Goal: Task Accomplishment & Management: Manage account settings

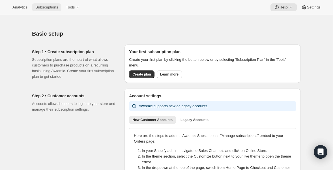
click at [50, 10] on button "Subscriptions" at bounding box center [46, 7] width 29 height 8
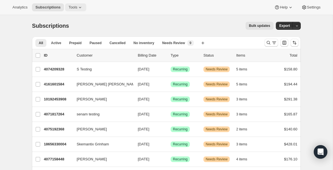
click at [81, 7] on icon at bounding box center [80, 7] width 2 height 1
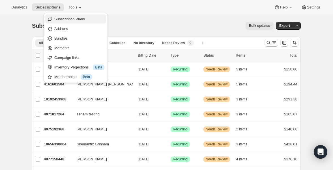
click at [69, 18] on span "Subscription Plans" at bounding box center [69, 19] width 31 height 4
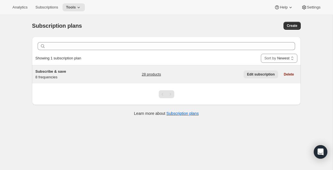
click at [259, 74] on span "Edit subscription" at bounding box center [261, 74] width 28 height 5
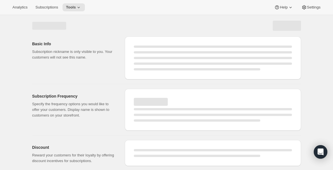
select select "WEEK"
select select "MONTH"
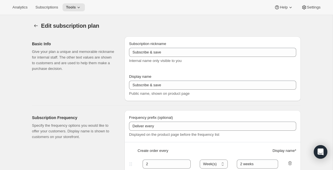
type input "1"
type input "1 week"
type input "2"
select select "WEEK"
type input "2 weeks"
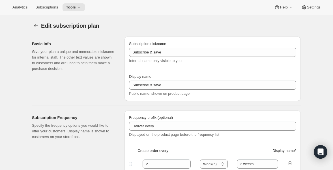
type input "5"
checkbox input "true"
select select "WEEK"
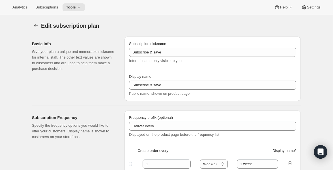
select select "WEEK"
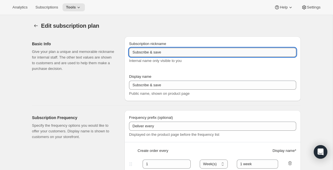
click at [242, 52] on input "Subscribe & save" at bounding box center [212, 52] width 167 height 9
type input "Subscribe & Save [[GEOGRAPHIC_DATA]]"
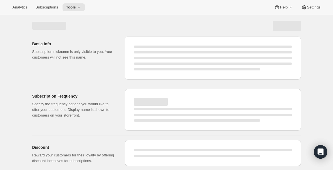
select select "WEEK"
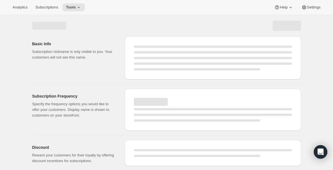
select select "WEEK"
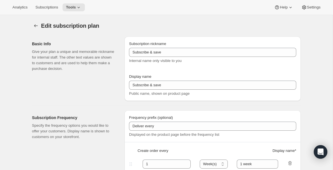
type input "Subscribe & Save [[GEOGRAPHIC_DATA]]"
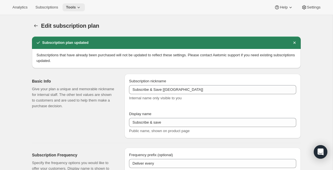
click at [85, 7] on button "Tools" at bounding box center [74, 7] width 22 height 8
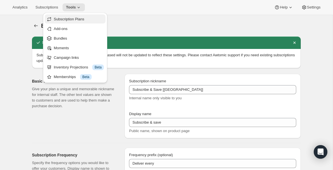
click at [75, 16] on span "Subscription Plans" at bounding box center [79, 19] width 50 height 6
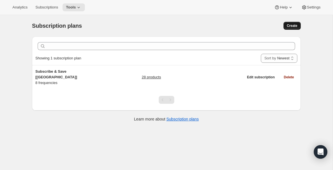
click at [295, 24] on span "Create" at bounding box center [292, 26] width 10 height 5
select select "WEEK"
select select "MONTH"
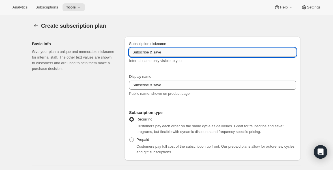
click at [192, 54] on input "Subscribe & save" at bounding box center [212, 52] width 167 height 9
paste input "Save [Canada]"
click at [174, 52] on input "Subscribe & Save [[GEOGRAPHIC_DATA]]" at bounding box center [212, 52] width 167 height 9
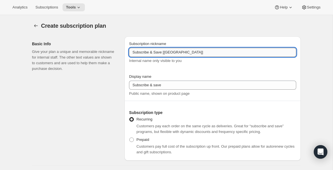
click at [174, 52] on input "Subscribe & Save [[GEOGRAPHIC_DATA]]" at bounding box center [212, 52] width 167 height 9
type input "Subscribe & Save [[GEOGRAPHIC_DATA]]"
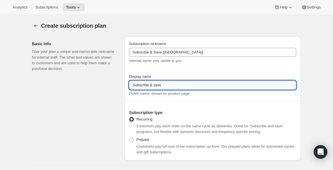
click at [155, 86] on input "Subscribe & save" at bounding box center [212, 85] width 167 height 9
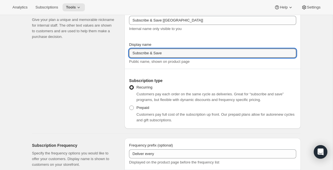
scroll to position [33, 0]
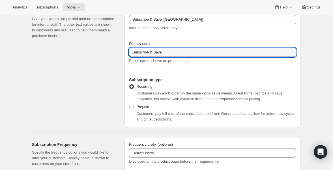
type input "Subscribe & Save"
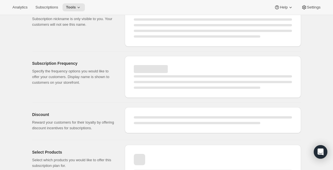
select select "WEEK"
select select "MONTH"
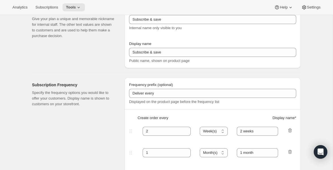
type input "Subscribe & Save [[GEOGRAPHIC_DATA]]"
type input "Subscribe & Save"
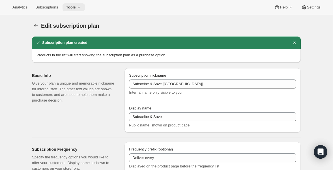
click at [82, 8] on icon at bounding box center [79, 8] width 6 height 6
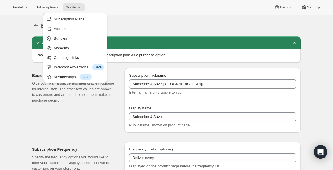
click at [150, 20] on div "Edit subscription plan. This page is ready Edit subscription plan" at bounding box center [166, 26] width 269 height 22
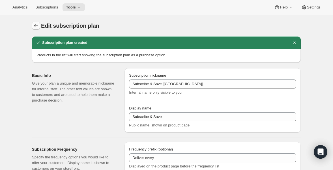
click at [35, 25] on icon "Subscription plans" at bounding box center [36, 25] width 4 height 3
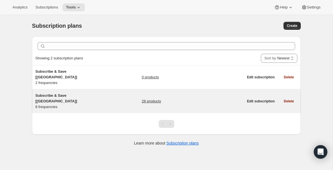
click at [63, 93] on span "Subscribe & Save [[GEOGRAPHIC_DATA]]" at bounding box center [56, 98] width 42 height 10
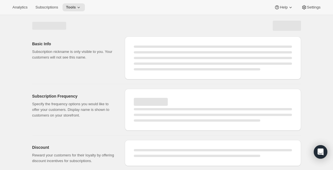
select select "WEEK"
select select "MONTH"
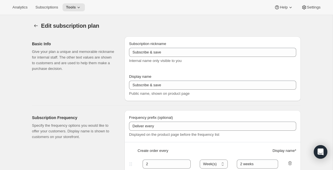
type input "Subscribe & Save [[GEOGRAPHIC_DATA]]"
type input "1"
type input "1 week"
type input "2"
select select "WEEK"
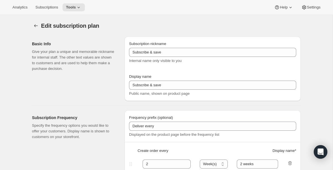
type input "2 weeks"
type input "5"
checkbox input "true"
select select "WEEK"
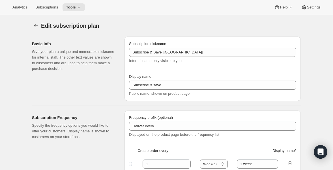
select select "WEEK"
click at [310, 8] on span "Settings" at bounding box center [314, 7] width 14 height 5
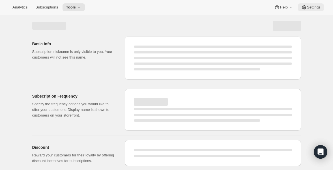
select select "WEEK"
select select "MONTH"
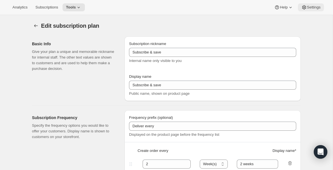
type input "Subscribe & Save [[GEOGRAPHIC_DATA]]"
type input "1"
type input "1 week"
type input "2"
select select "WEEK"
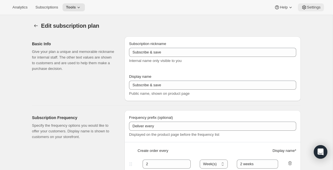
type input "2 weeks"
type input "5"
checkbox input "true"
select select "WEEK"
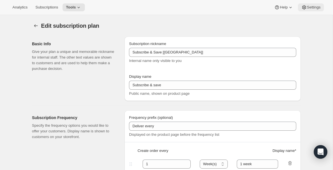
select select "WEEK"
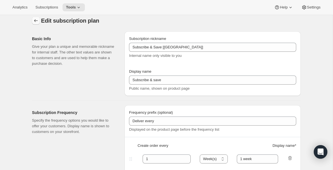
click at [36, 22] on icon "Subscription plans" at bounding box center [36, 21] width 6 height 6
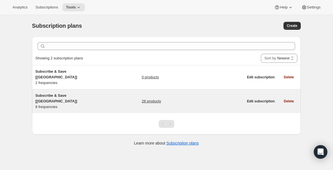
click at [152, 99] on link "28 products" at bounding box center [151, 102] width 19 height 6
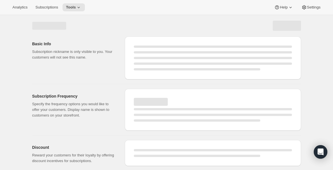
select select "WEEK"
select select "MONTH"
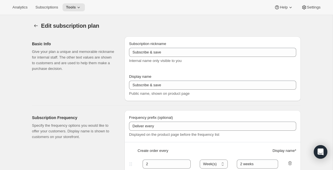
type input "Subscribe & Save [[GEOGRAPHIC_DATA]]"
type input "1"
type input "1 week"
type input "2"
select select "WEEK"
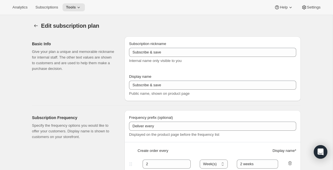
type input "2 weeks"
type input "5"
checkbox input "true"
select select "WEEK"
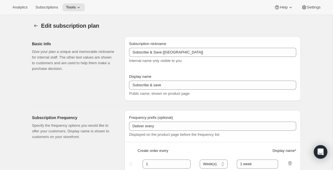
select select "WEEK"
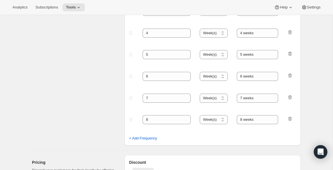
scroll to position [333, 0]
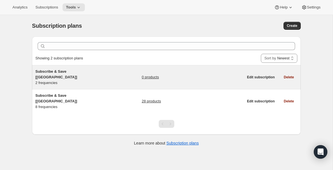
click at [152, 74] on link "0 products" at bounding box center [150, 77] width 17 height 6
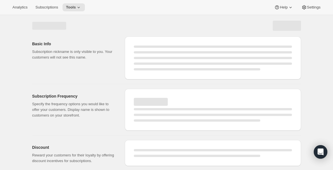
select select "WEEK"
select select "MONTH"
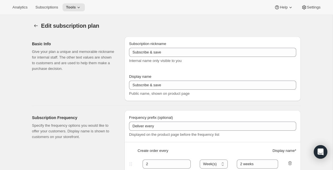
type input "Subscribe & Save [[GEOGRAPHIC_DATA]]"
type input "Subscribe & Save"
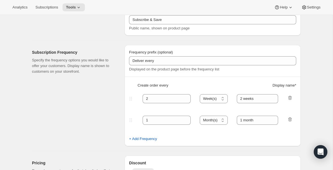
scroll to position [64, 0]
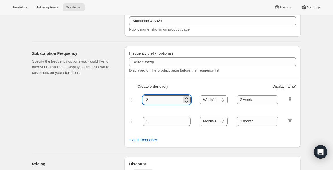
drag, startPoint x: 152, startPoint y: 98, endPoint x: 148, endPoint y: 98, distance: 4.2
click at [148, 98] on input "2" at bounding box center [163, 99] width 40 height 9
drag, startPoint x: 149, startPoint y: 103, endPoint x: 144, endPoint y: 103, distance: 5.1
click at [144, 103] on input "2" at bounding box center [163, 99] width 40 height 9
type input "1"
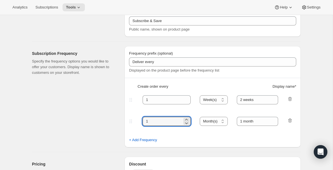
drag, startPoint x: 163, startPoint y: 122, endPoint x: 125, endPoint y: 122, distance: 38.5
click at [125, 122] on div "Frequency prefix (optional) Deliver every Displayed on the product page before …" at bounding box center [213, 96] width 176 height 101
type input "2"
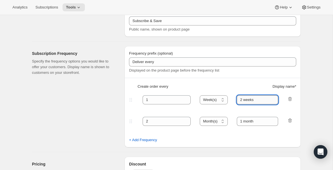
drag, startPoint x: 244, startPoint y: 99, endPoint x: 239, endPoint y: 99, distance: 4.8
click at [239, 99] on input "2 weeks" at bounding box center [258, 99] width 42 height 9
type input "1 week"
click at [224, 122] on select "Day(s) Week(s) Month(s) Year(s)" at bounding box center [214, 121] width 28 height 9
select select "WEEK"
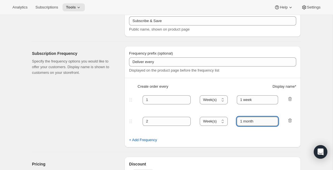
click at [248, 122] on input "1 month" at bounding box center [258, 121] width 42 height 9
paste input "week"
type input "2 weeks"
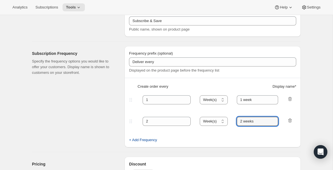
click at [152, 138] on span "+ Add Frequency" at bounding box center [143, 140] width 28 height 6
select select "WEEK"
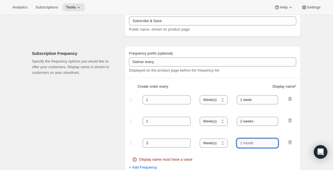
click at [256, 146] on input "text" at bounding box center [258, 143] width 42 height 9
paste input "2 weeks"
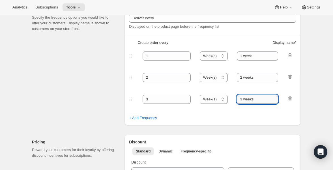
scroll to position [109, 0]
type input "3 weeks"
click at [142, 118] on span "+ Add Frequency" at bounding box center [143, 118] width 28 height 6
select select "WEEK"
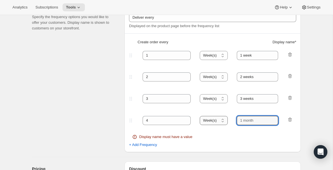
drag, startPoint x: 260, startPoint y: 120, endPoint x: 225, endPoint y: 119, distance: 34.3
click at [225, 119] on div "4 Day(s) Week(s) Month(s) Year(s) Week(s)" at bounding box center [210, 120] width 165 height 9
paste input "2 weeks"
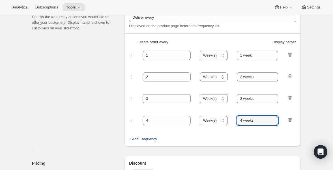
type input "4 weeks"
click at [154, 142] on span "+ Add Frequency" at bounding box center [143, 140] width 28 height 6
select select "WEEK"
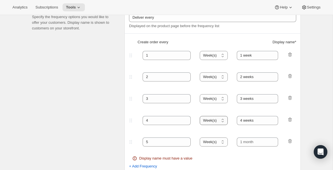
scroll to position [146, 0]
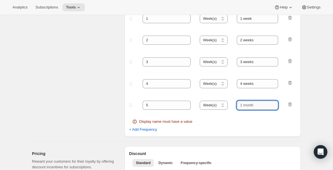
click at [270, 106] on input "text" at bounding box center [258, 105] width 42 height 9
paste input "4 weeks"
click at [242, 105] on input "4 weeks" at bounding box center [258, 105] width 42 height 9
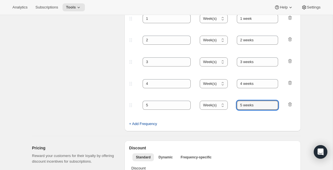
type input "5 weeks"
click at [151, 122] on span "+ Add Frequency" at bounding box center [143, 124] width 28 height 6
select select "WEEK"
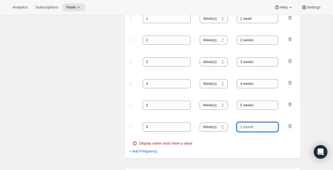
click at [253, 128] on input "text" at bounding box center [258, 127] width 42 height 9
paste input "4 weeks"
click at [242, 128] on input "4 weeks" at bounding box center [258, 127] width 42 height 9
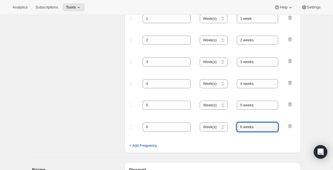
type input "6 weeks"
click at [150, 146] on span "+ Add Frequency" at bounding box center [143, 146] width 28 height 6
select select "WEEK"
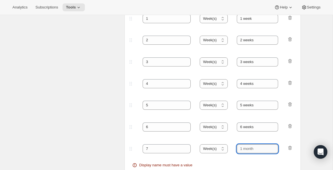
click at [244, 148] on input "text" at bounding box center [258, 148] width 42 height 9
paste input "4 weeks"
click at [243, 148] on input "4 weeks" at bounding box center [258, 148] width 42 height 9
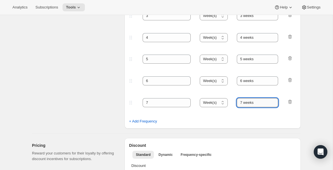
scroll to position [202, 0]
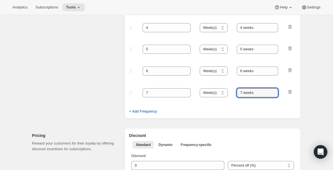
type input "7 weeks"
click at [143, 112] on span "+ Add Frequency" at bounding box center [143, 112] width 28 height 6
select select "WEEK"
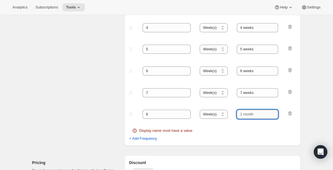
click at [257, 116] on input "text" at bounding box center [258, 114] width 42 height 9
paste input "4 weeks"
click at [243, 116] on input "4 weeks" at bounding box center [258, 114] width 42 height 9
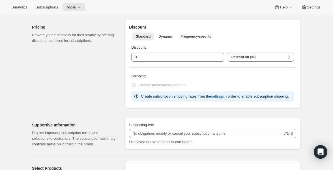
scroll to position [332, 0]
type input "8 weeks"
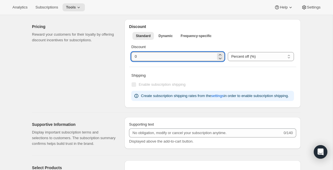
click at [159, 53] on input "integer" at bounding box center [173, 56] width 85 height 9
type input "5"
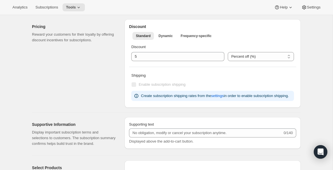
scroll to position [52, 0]
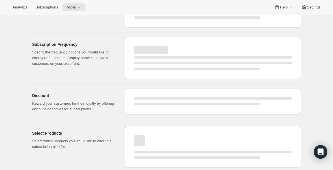
select select "WEEK"
select select "MONTH"
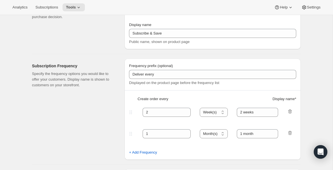
scroll to position [332, 0]
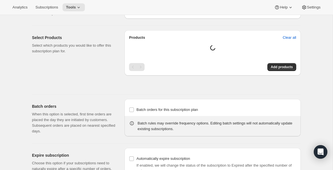
type input "1"
type input "1 week"
type input "2"
select select "WEEK"
type input "2 weeks"
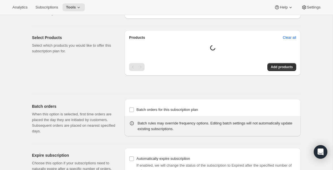
type input "5"
select select "WEEK"
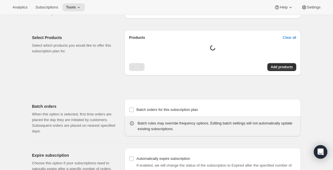
select select "WEEK"
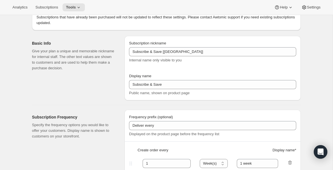
scroll to position [0, 0]
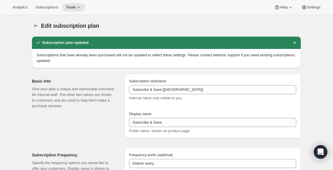
click at [176, 33] on div "Edit subscription plan. This page is ready Edit subscription plan" at bounding box center [166, 26] width 269 height 22
click at [37, 26] on icon "Subscription plans" at bounding box center [36, 26] width 6 height 6
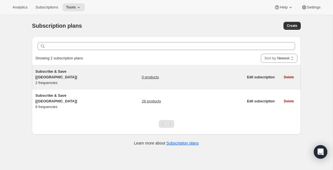
scroll to position [1, 0]
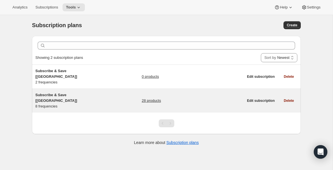
click at [146, 98] on link "28 products" at bounding box center [151, 101] width 19 height 6
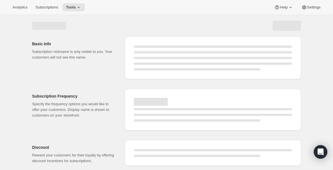
select select "WEEK"
select select "MONTH"
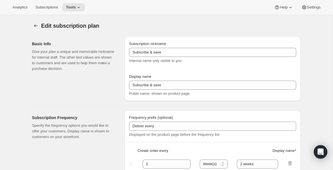
type input "Subscribe & Save [[GEOGRAPHIC_DATA]]"
type input "1"
type input "1 week"
type input "2"
select select "WEEK"
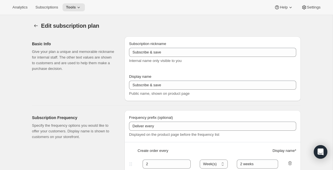
type input "2 weeks"
type input "5"
checkbox input "true"
select select "WEEK"
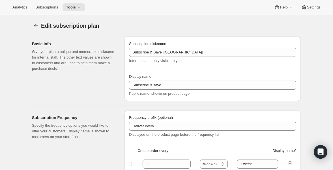
select select "WEEK"
click at [35, 26] on icon "Subscription plans" at bounding box center [36, 25] width 4 height 3
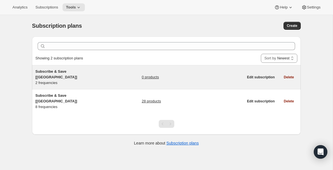
click at [148, 74] on link "0 products" at bounding box center [150, 77] width 17 height 6
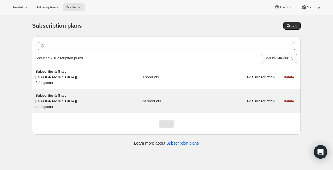
click at [161, 99] on link "28 products" at bounding box center [151, 102] width 19 height 6
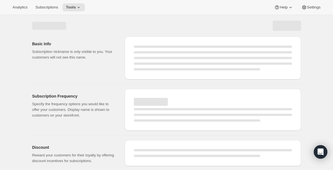
scroll to position [52, 0]
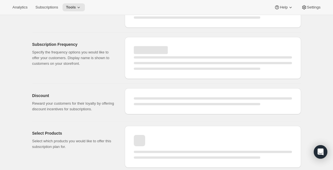
select select "WEEK"
select select "MONTH"
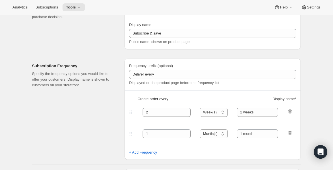
type input "Subscribe & Save [[GEOGRAPHIC_DATA]]"
type input "1"
type input "1 week"
type input "2"
select select "WEEK"
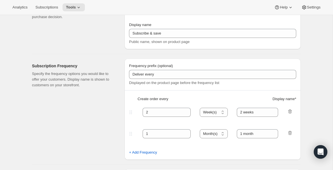
type input "2 weeks"
type input "5"
checkbox input "true"
select select "WEEK"
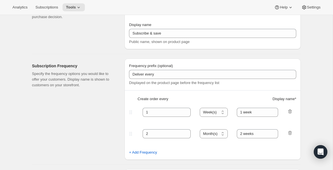
select select "WEEK"
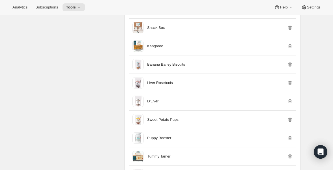
scroll to position [504, 0]
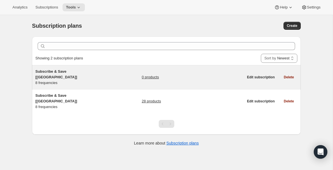
click at [150, 74] on link "0 products" at bounding box center [150, 77] width 17 height 6
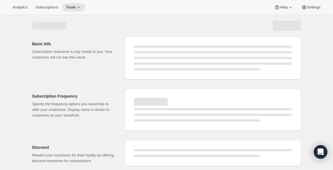
select select "WEEK"
select select "MONTH"
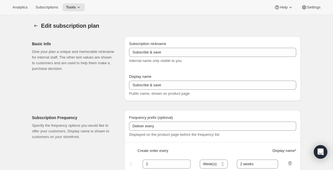
type input "Subscribe & Save [[GEOGRAPHIC_DATA]]"
type input "Subscribe & Save"
type input "1"
type input "1 week"
type input "2"
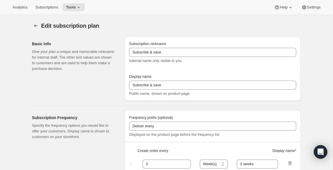
select select "WEEK"
type input "2 weeks"
type input "5"
select select "WEEK"
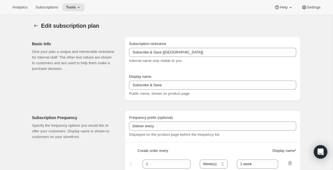
select select "WEEK"
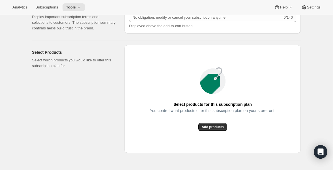
scroll to position [449, 0]
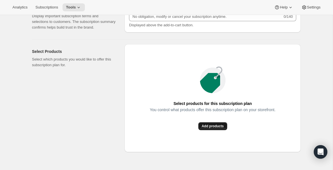
click at [207, 129] on span "Add products" at bounding box center [213, 126] width 22 height 5
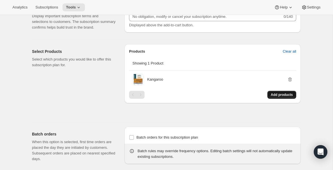
click at [278, 97] on span "Add products" at bounding box center [282, 95] width 22 height 5
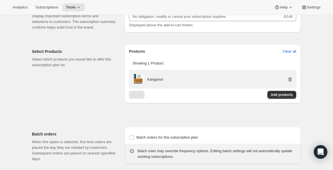
click at [290, 82] on icon "button" at bounding box center [291, 80] width 6 height 6
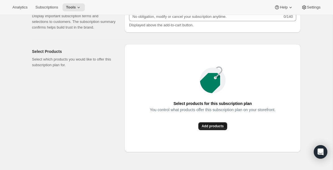
click at [216, 130] on button "Add products" at bounding box center [213, 126] width 29 height 8
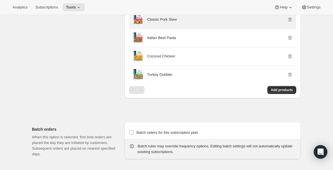
scroll to position [510, 0]
